Goal: Check status

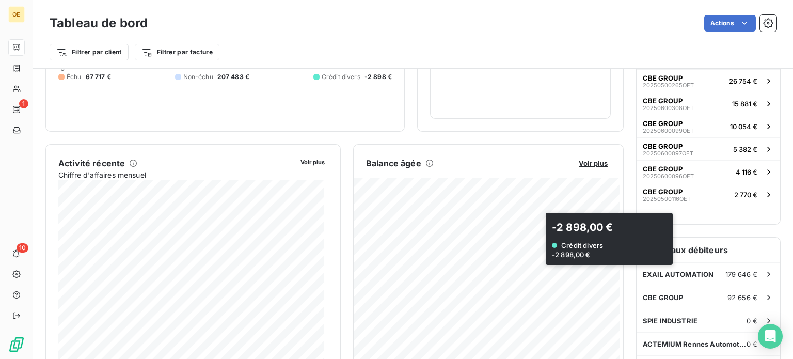
scroll to position [155, 0]
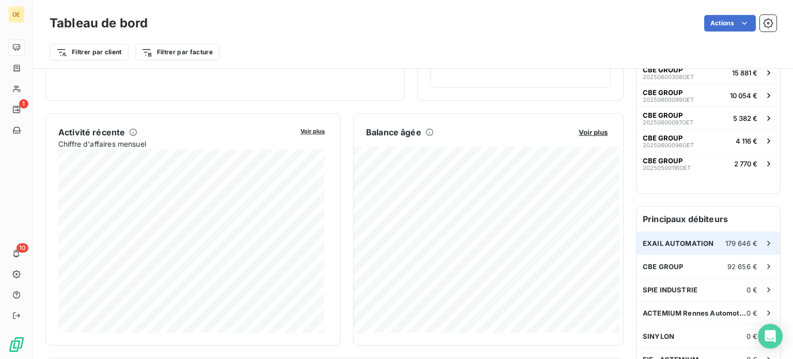
click at [661, 243] on span "EXAIL AUTOMATION" at bounding box center [677, 243] width 71 height 8
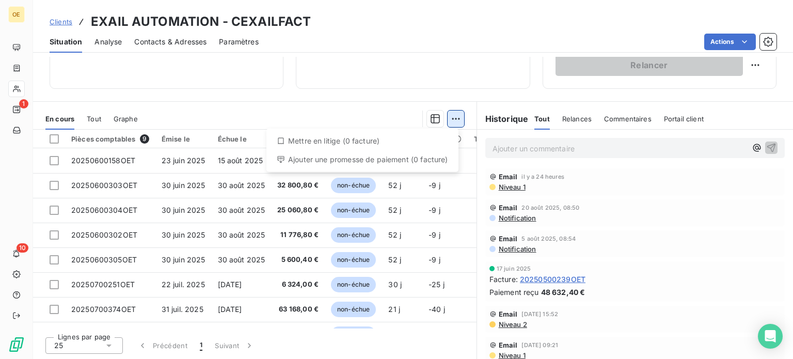
click at [450, 119] on html "OE 1 10 Clients EXAIL AUTOMATION - CEXAILFACT Situation Analyse Contacts & Adre…" at bounding box center [396, 179] width 793 height 359
click at [123, 117] on html "OE 1 10 Clients EXAIL AUTOMATION - CEXAILFACT Situation Analyse Contacts & Adre…" at bounding box center [396, 179] width 793 height 359
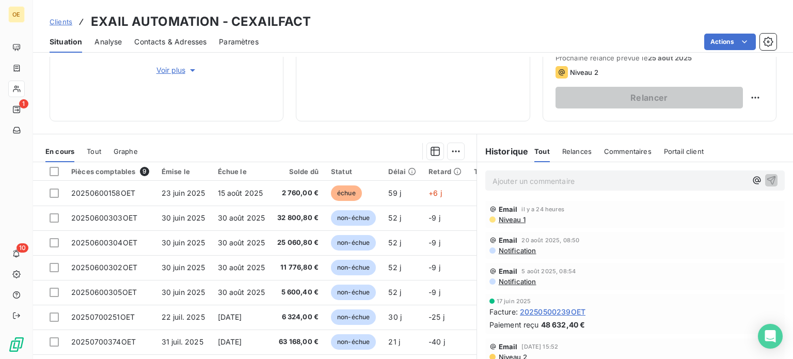
scroll to position [186, 0]
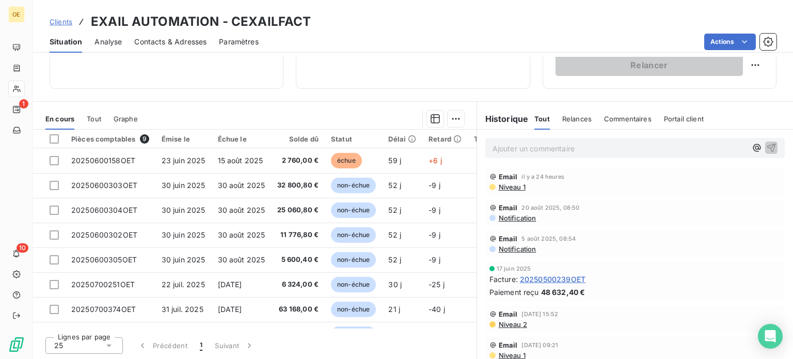
click at [95, 121] on span "Tout" at bounding box center [94, 119] width 14 height 8
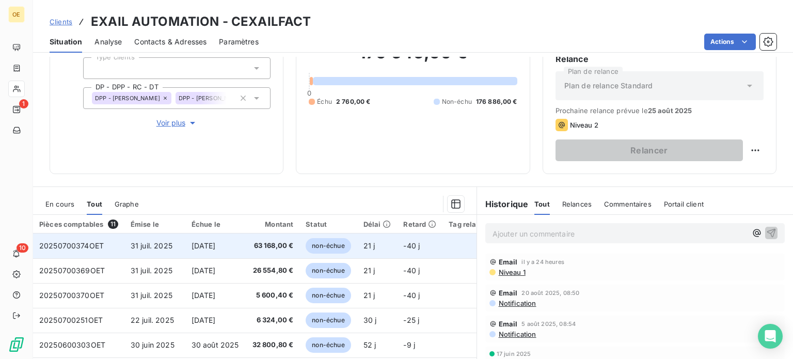
scroll to position [83, 0]
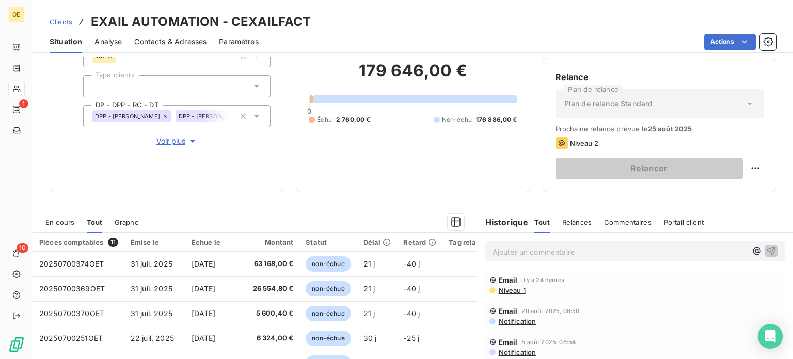
click at [55, 221] on span "En cours" at bounding box center [59, 222] width 29 height 8
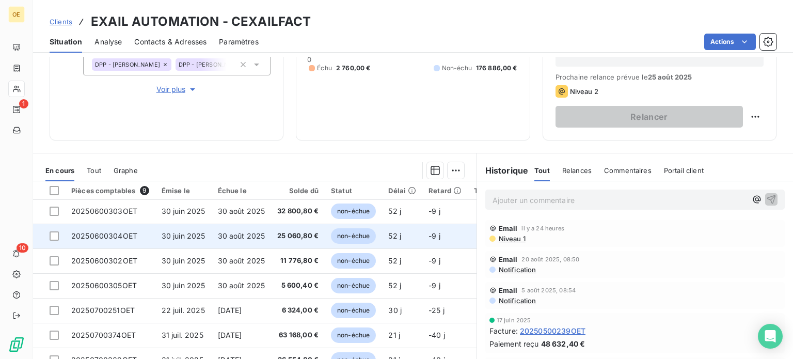
scroll to position [47, 0]
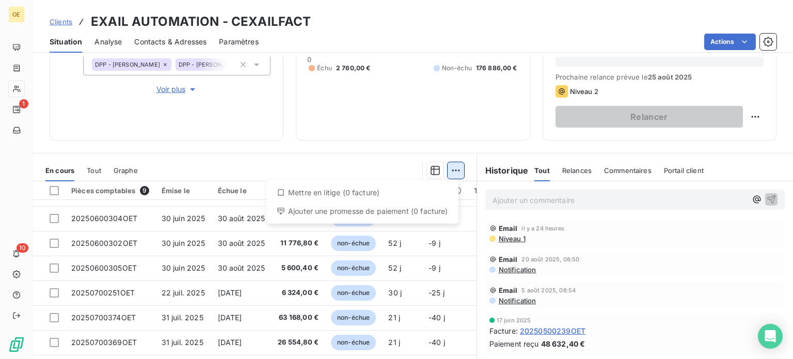
click at [448, 166] on html "OE 1 10 Clients EXAIL AUTOMATION - CEXAILFACT Situation Analyse Contacts & Adre…" at bounding box center [396, 179] width 793 height 359
click at [319, 112] on html "OE 1 10 Clients EXAIL AUTOMATION - CEXAILFACT Situation Analyse Contacts & Adre…" at bounding box center [396, 179] width 793 height 359
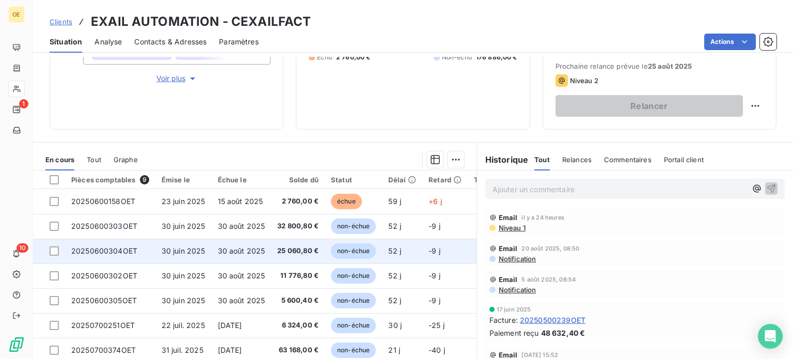
scroll to position [83, 0]
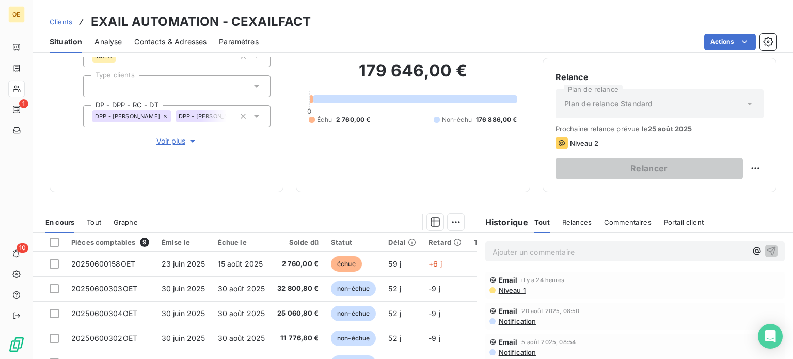
click at [131, 221] on span "Graphe" at bounding box center [126, 222] width 24 height 8
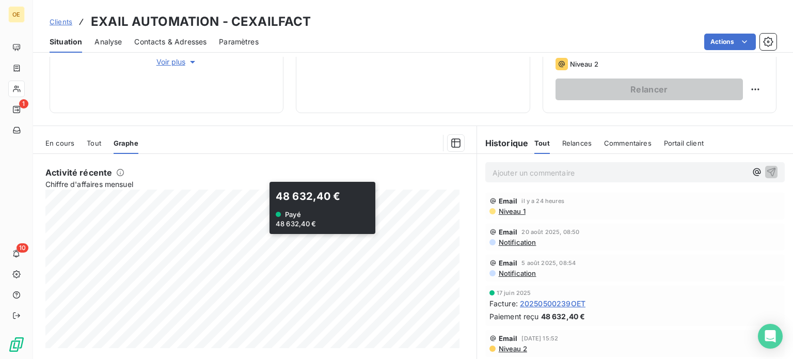
scroll to position [186, 0]
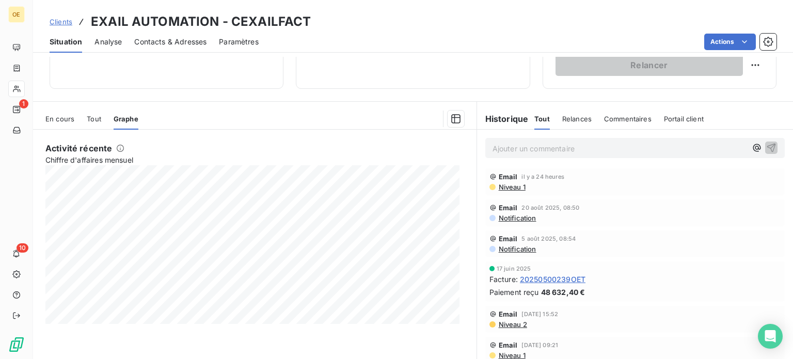
click at [67, 120] on span "En cours" at bounding box center [59, 119] width 29 height 8
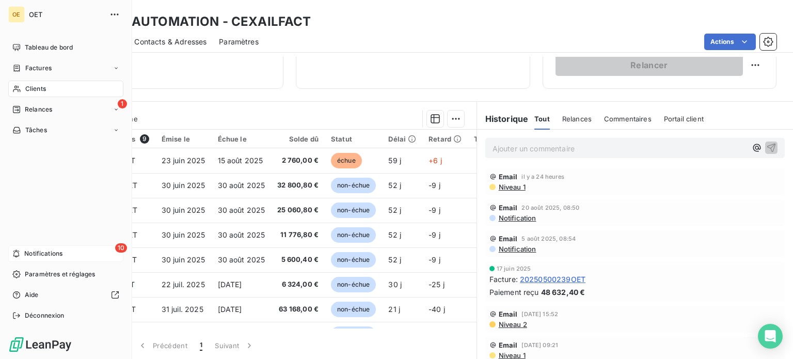
click at [97, 253] on div "10 Notifications" at bounding box center [65, 253] width 115 height 17
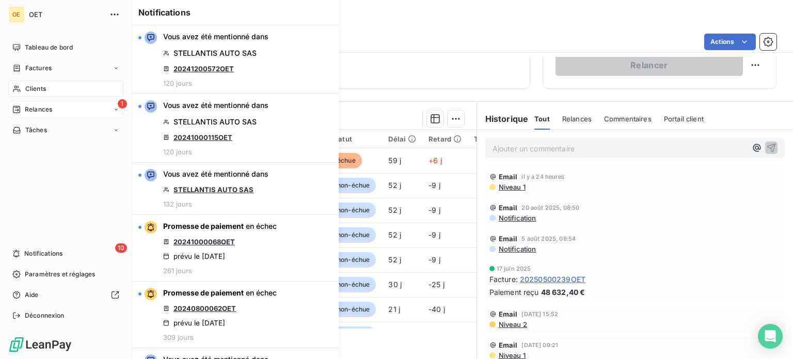
click at [68, 107] on div "1 Relances" at bounding box center [65, 109] width 115 height 17
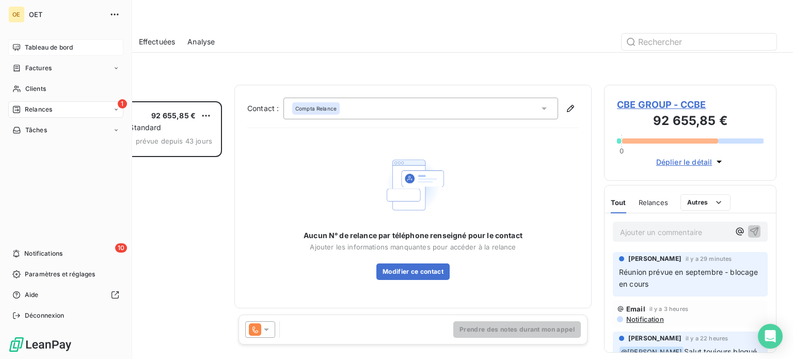
click at [50, 47] on span "Tableau de bord" at bounding box center [49, 47] width 48 height 9
